Goal: Check status

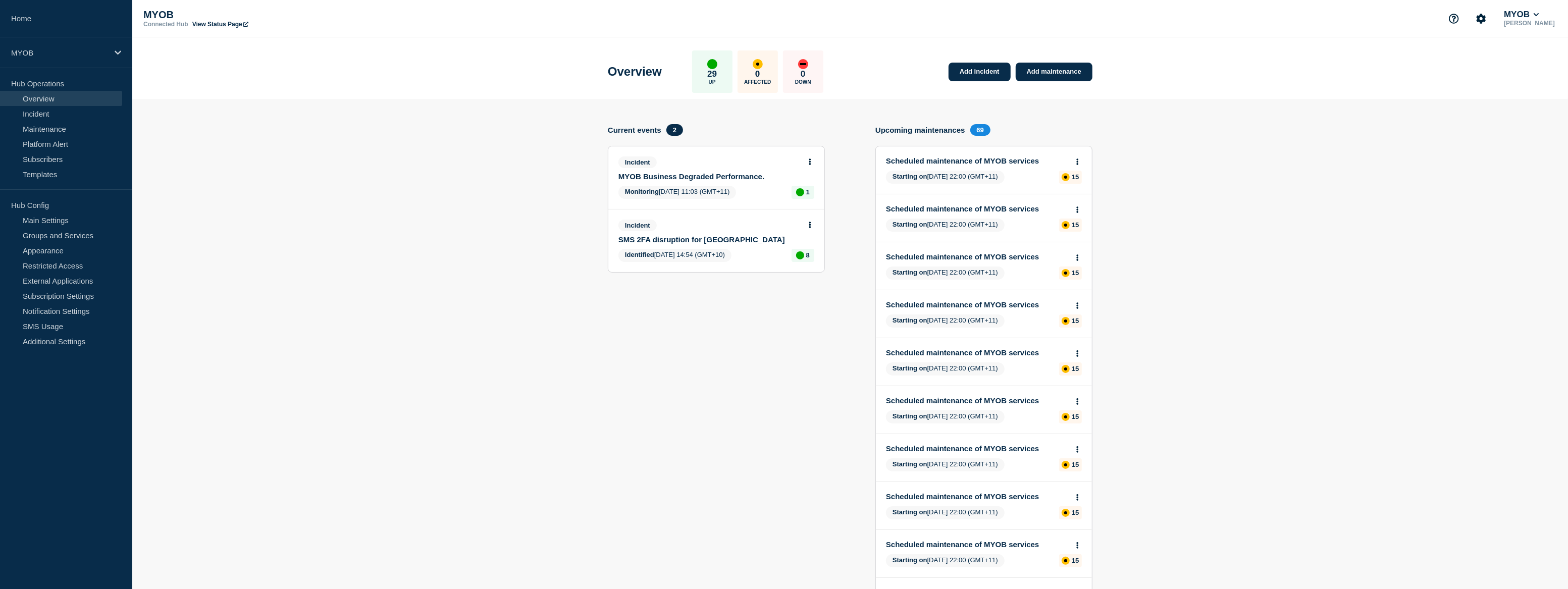
click at [276, 413] on section "Add incident Add maintenance Current events 2 Incident MYOB Business Degraded P…" at bounding box center [850, 546] width 1436 height 894
click at [51, 46] on div "MYOB" at bounding box center [66, 52] width 132 height 31
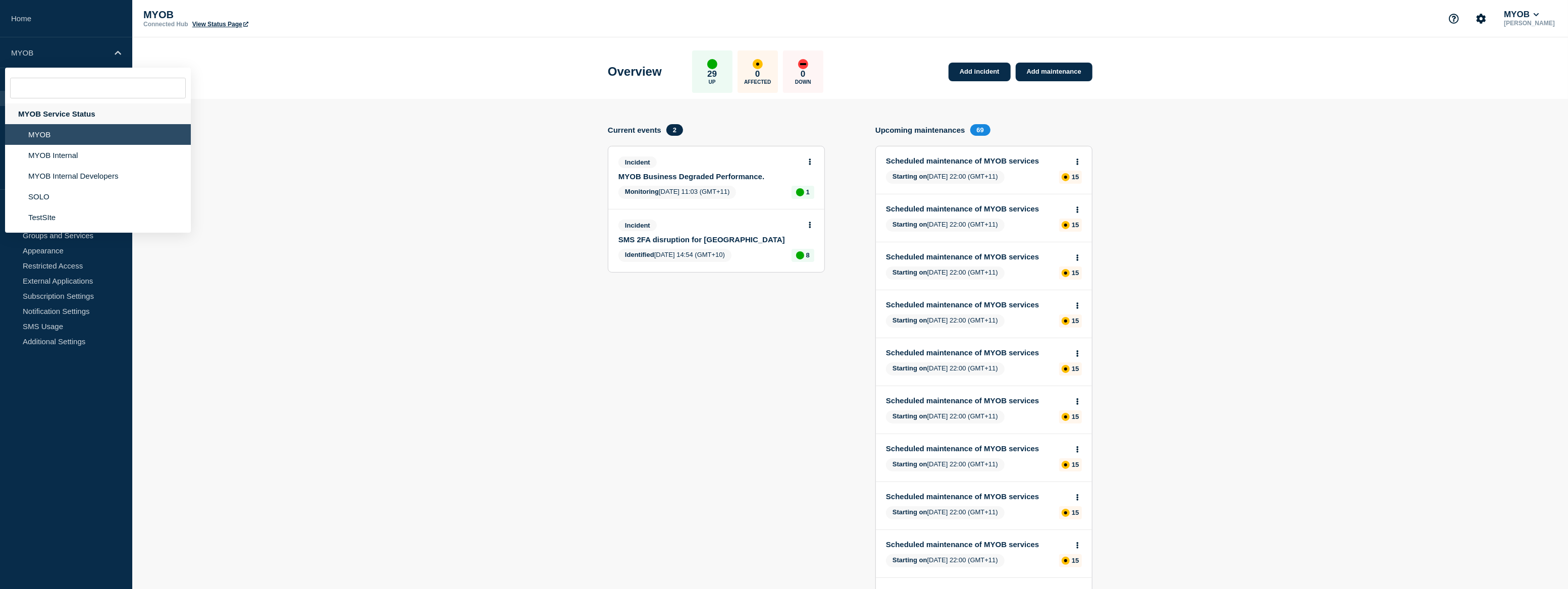
click at [74, 106] on div "MYOB Service Status" at bounding box center [97, 114] width 186 height 21
